Goal: Information Seeking & Learning: Find specific page/section

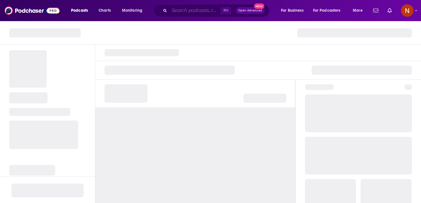
click at [183, 13] on input "Search podcasts, credits, & more..." at bounding box center [194, 10] width 51 height 9
paste input "بودكاست ألعاب أسبوعي"
type input "بودكاست ألعاب أسبوعي"
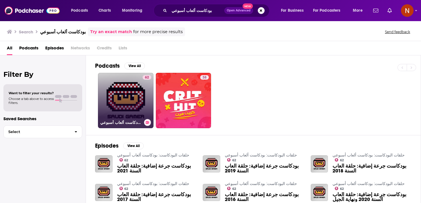
click at [129, 102] on link "62 حلقات البودكاست: بودكاست ألعاب أسبوعي" at bounding box center [126, 101] width 56 height 56
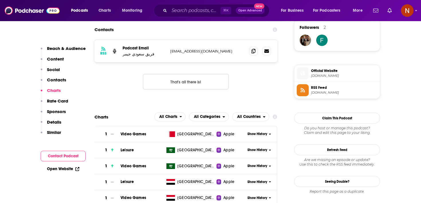
scroll to position [445, 0]
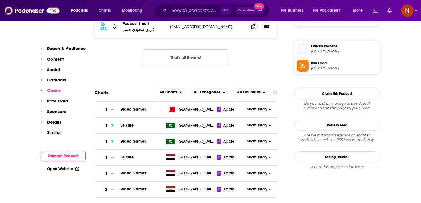
click at [343, 64] on span "RSS Feed" at bounding box center [344, 63] width 66 height 5
